Goal: Register for event/course

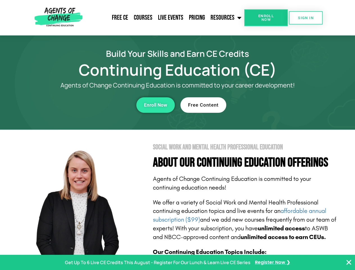
click at [177, 135] on section "Social Work and Mental Health Professional Education About Our Continuing Educa…" at bounding box center [177, 247] width 355 height 236
click at [266, 18] on span "Enroll Now" at bounding box center [266, 17] width 26 height 7
click at [305, 18] on span "SIGN IN" at bounding box center [306, 18] width 16 height 4
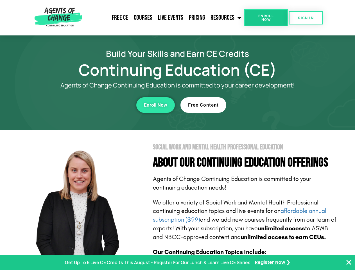
click at [97, 105] on div "Enroll Now" at bounding box center [97, 104] width 154 height 15
click at [155, 105] on span "Enroll Now" at bounding box center [155, 104] width 23 height 5
click at [257, 105] on div "Free Content" at bounding box center [257, 104] width 154 height 15
